Goal: Find specific fact: Find specific page/section

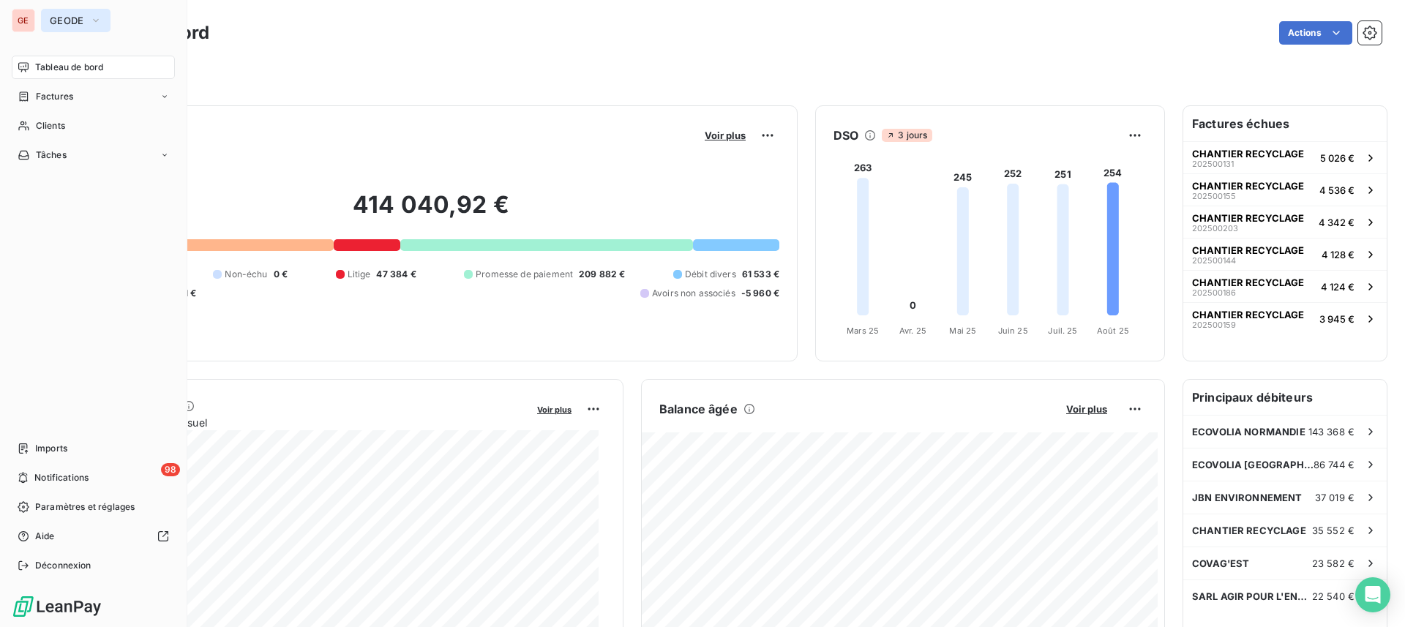
click at [86, 16] on button "GEODE" at bounding box center [76, 20] width 70 height 23
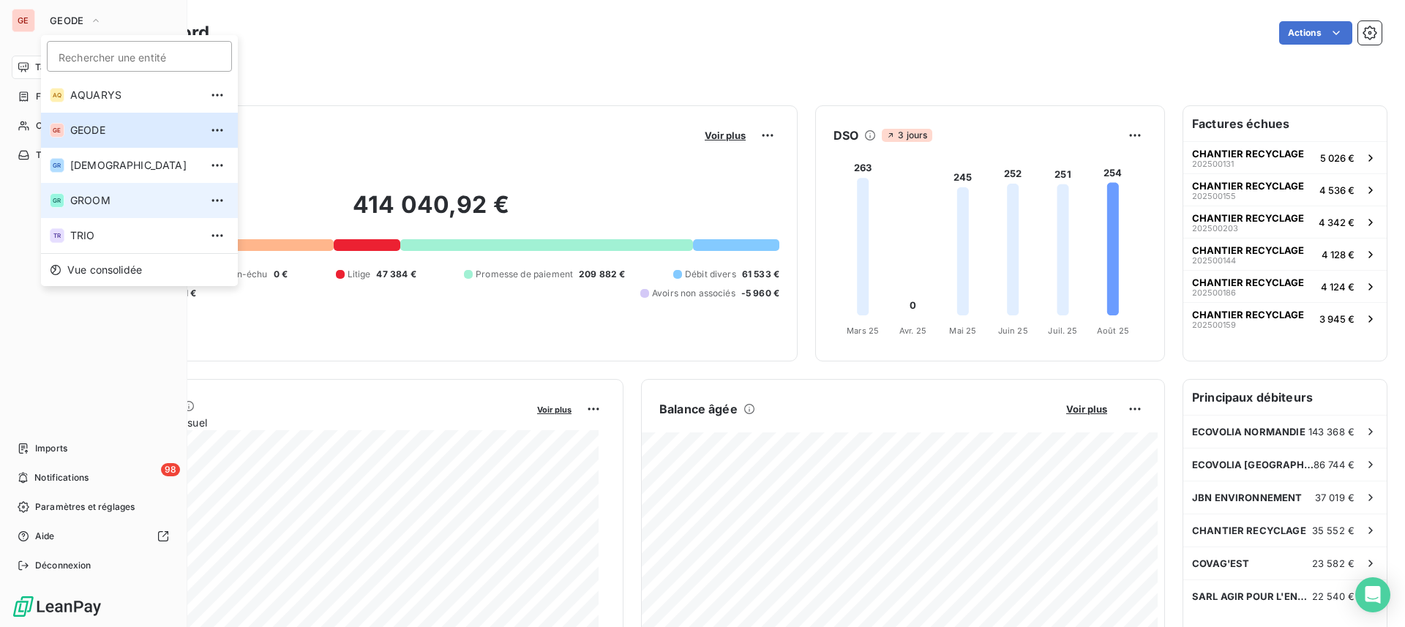
click at [94, 195] on span "GROOM" at bounding box center [135, 200] width 130 height 15
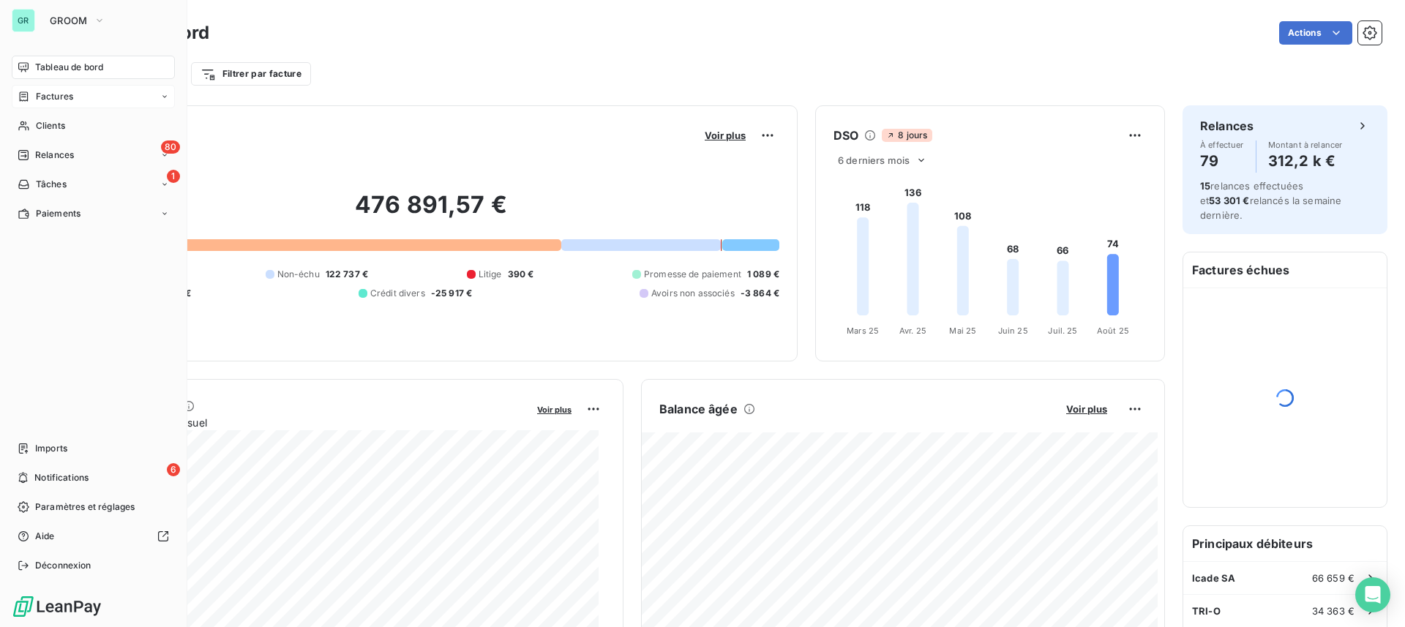
click at [51, 101] on span "Factures" at bounding box center [54, 96] width 37 height 13
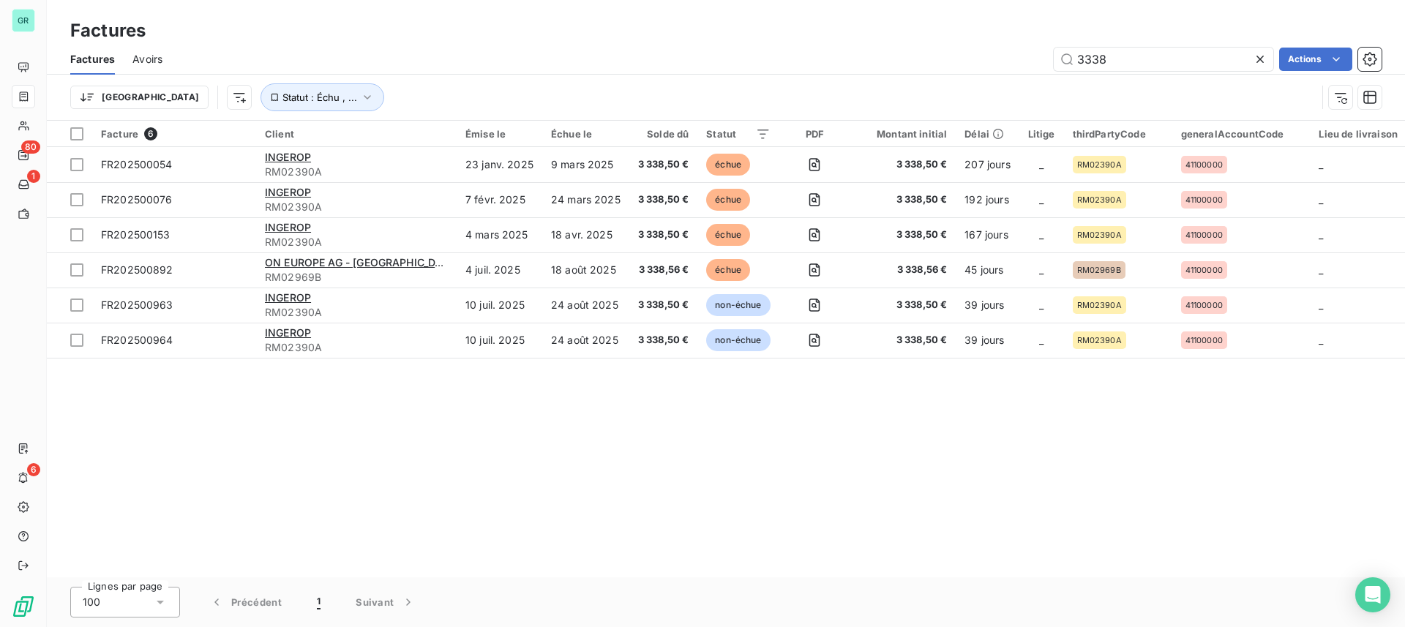
drag, startPoint x: 1246, startPoint y: 46, endPoint x: 905, endPoint y: 47, distance: 341.1
click at [906, 47] on div "Factures Avoirs 3338 Actions" at bounding box center [726, 59] width 1359 height 31
click at [1103, 70] on input "3338" at bounding box center [1164, 59] width 220 height 23
drag, startPoint x: 1122, startPoint y: 53, endPoint x: 978, endPoint y: 38, distance: 145.0
click at [983, 40] on div "Factures Factures Avoirs 3338 Actions Trier Statut : Échu , ..." at bounding box center [726, 60] width 1359 height 121
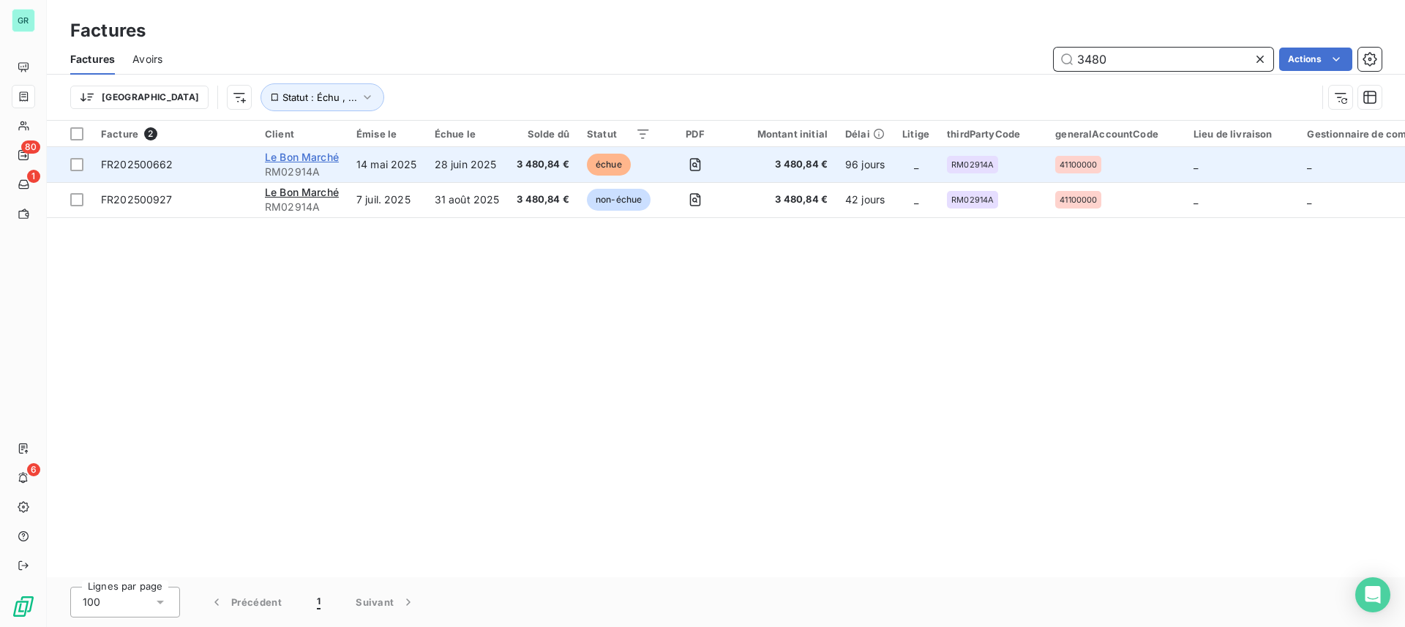
type input "3480"
click at [306, 160] on span "Le Bon Marché" at bounding box center [302, 157] width 74 height 12
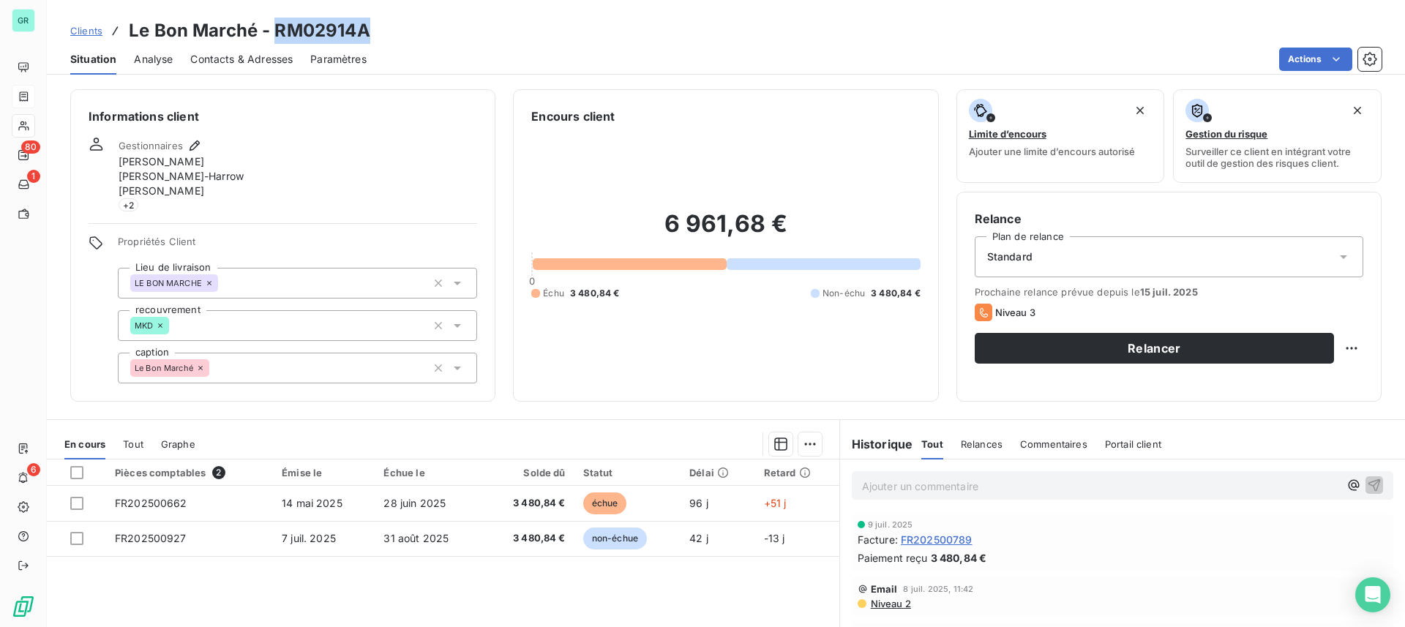
drag, startPoint x: 369, startPoint y: 28, endPoint x: 272, endPoint y: 23, distance: 96.7
click at [272, 23] on h3 "Le Bon Marché - RM02914A" at bounding box center [250, 31] width 242 height 26
copy h3 "RM02914A"
